Goal: Check status: Check status

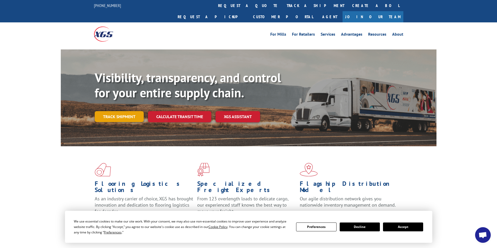
click at [123, 111] on link "Track shipment" at bounding box center [119, 116] width 49 height 11
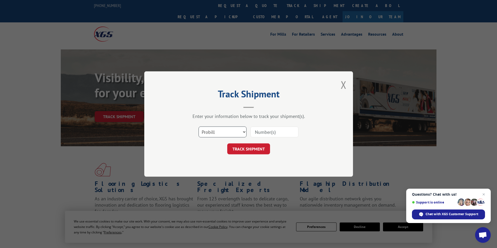
click at [245, 133] on select "Select category... Probill BOL PO" at bounding box center [222, 132] width 48 height 11
click at [243, 133] on select "Select category... Probill BOL PO" at bounding box center [222, 132] width 48 height 11
click at [217, 132] on select "Select category... Probill BOL PO" at bounding box center [222, 132] width 48 height 11
select select "bol"
click at [198, 127] on select "Select category... Probill BOL PO" at bounding box center [222, 132] width 48 height 11
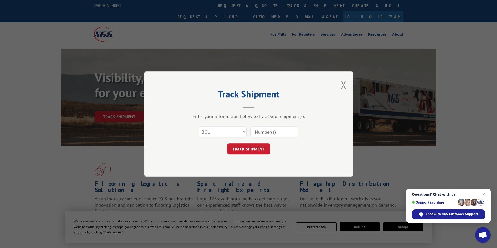
click at [268, 131] on input at bounding box center [274, 132] width 48 height 11
type input "6100047936"
click at [256, 149] on button "TRACK SHIPMENT" at bounding box center [248, 149] width 43 height 11
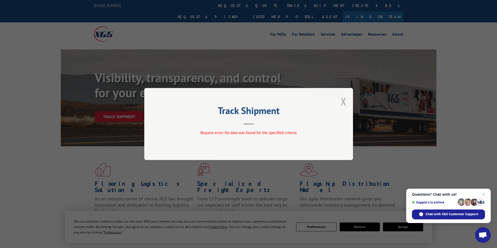
click at [342, 103] on button "Close modal" at bounding box center [343, 102] width 6 height 14
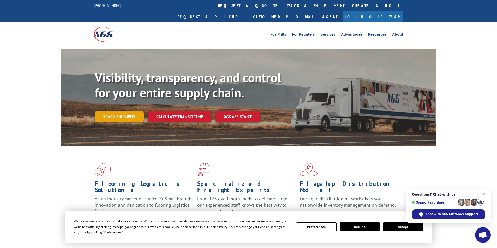
click at [113, 111] on link "Track shipment" at bounding box center [119, 116] width 49 height 11
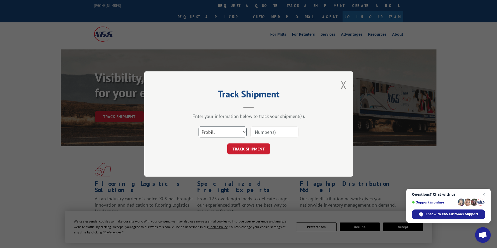
click at [219, 136] on select "Select category... Probill BOL PO" at bounding box center [222, 132] width 48 height 11
click at [219, 132] on select "Select category... Probill BOL PO" at bounding box center [222, 132] width 48 height 11
click at [245, 131] on select "Select category... Probill BOL PO" at bounding box center [222, 132] width 48 height 11
click at [198, 127] on select "Select category... Probill BOL PO" at bounding box center [222, 132] width 48 height 11
click at [276, 133] on input at bounding box center [274, 132] width 48 height 11
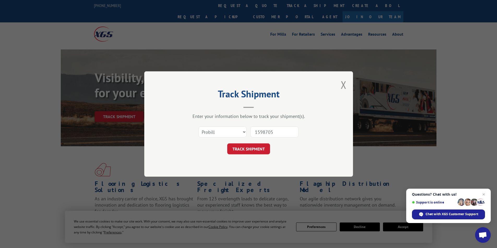
type input "15987055"
click button "TRACK SHIPMENT" at bounding box center [248, 149] width 43 height 11
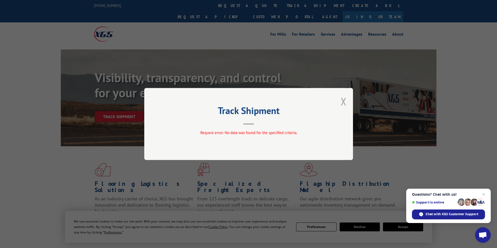
click at [343, 102] on button "Close modal" at bounding box center [343, 102] width 6 height 14
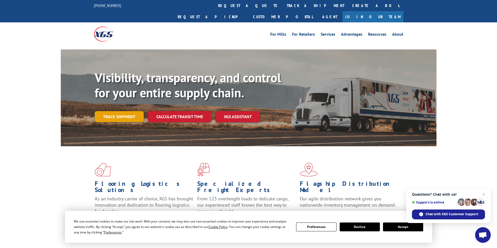
click at [111, 111] on link "Track shipment" at bounding box center [119, 116] width 49 height 11
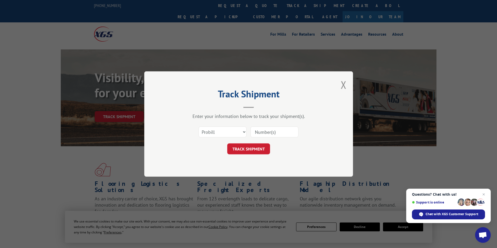
click at [278, 134] on input at bounding box center [274, 132] width 48 height 11
type input "6100047949"
click button "TRACK SHIPMENT" at bounding box center [248, 149] width 43 height 11
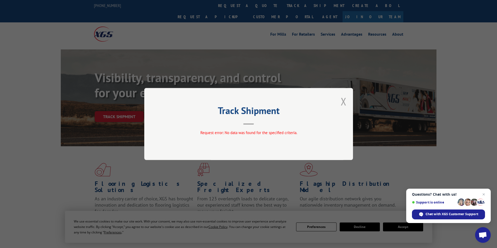
click at [343, 100] on button "Close modal" at bounding box center [343, 102] width 6 height 14
